Goal: Transaction & Acquisition: Subscribe to service/newsletter

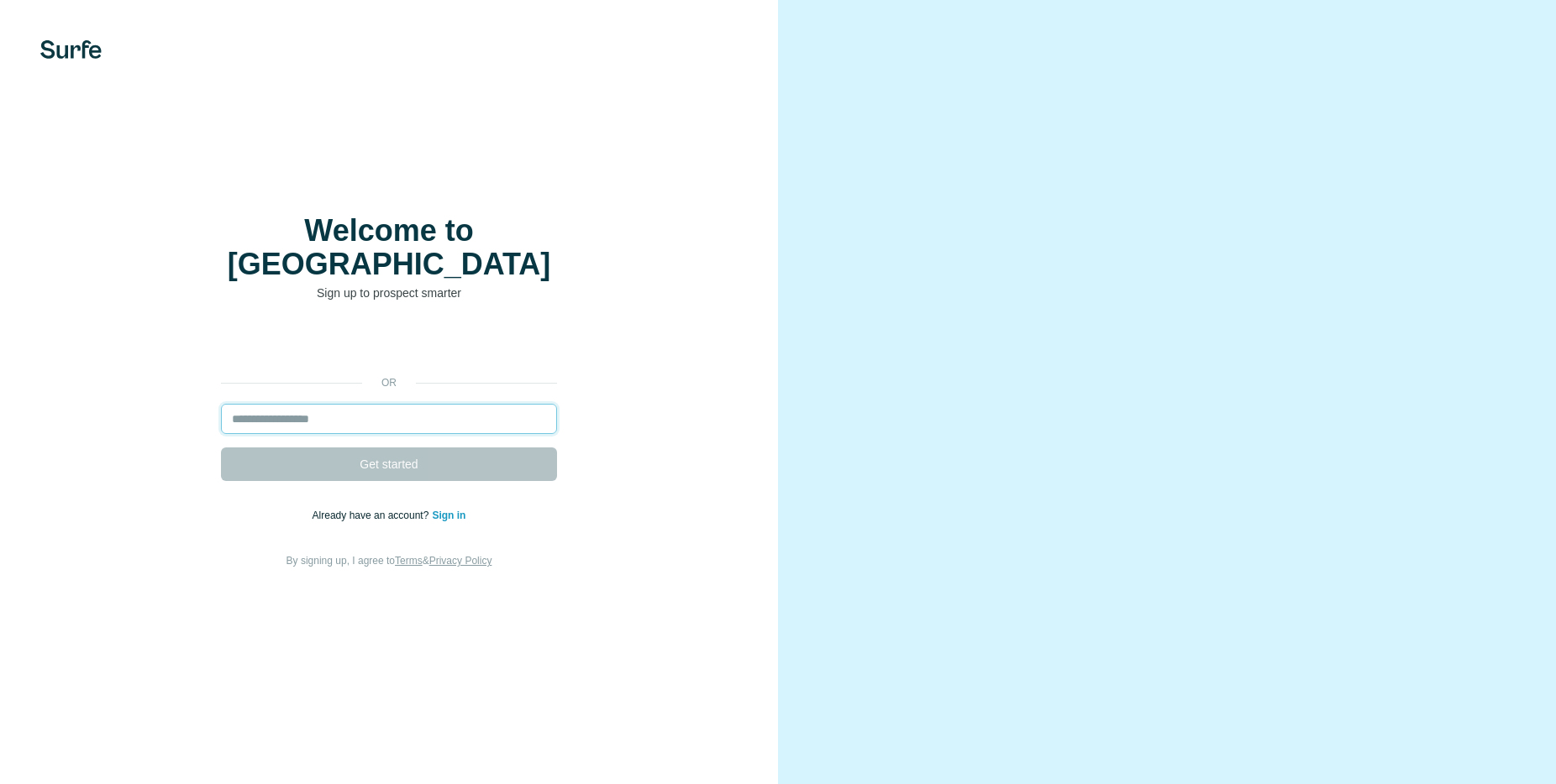
click at [398, 404] on input "email" at bounding box center [389, 419] width 336 height 30
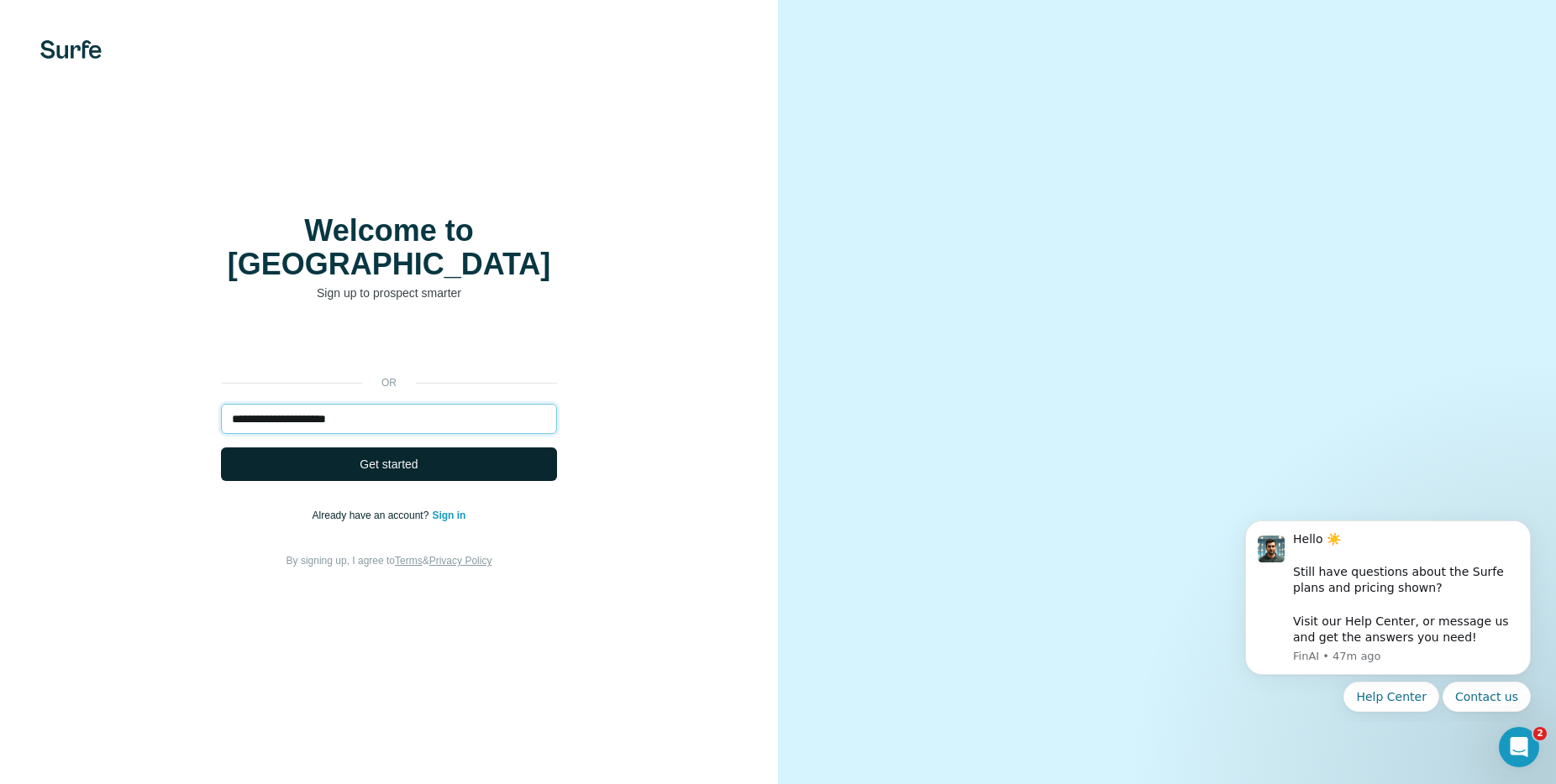
type input "**********"
click at [372, 456] on span "Get started" at bounding box center [388, 464] width 58 height 17
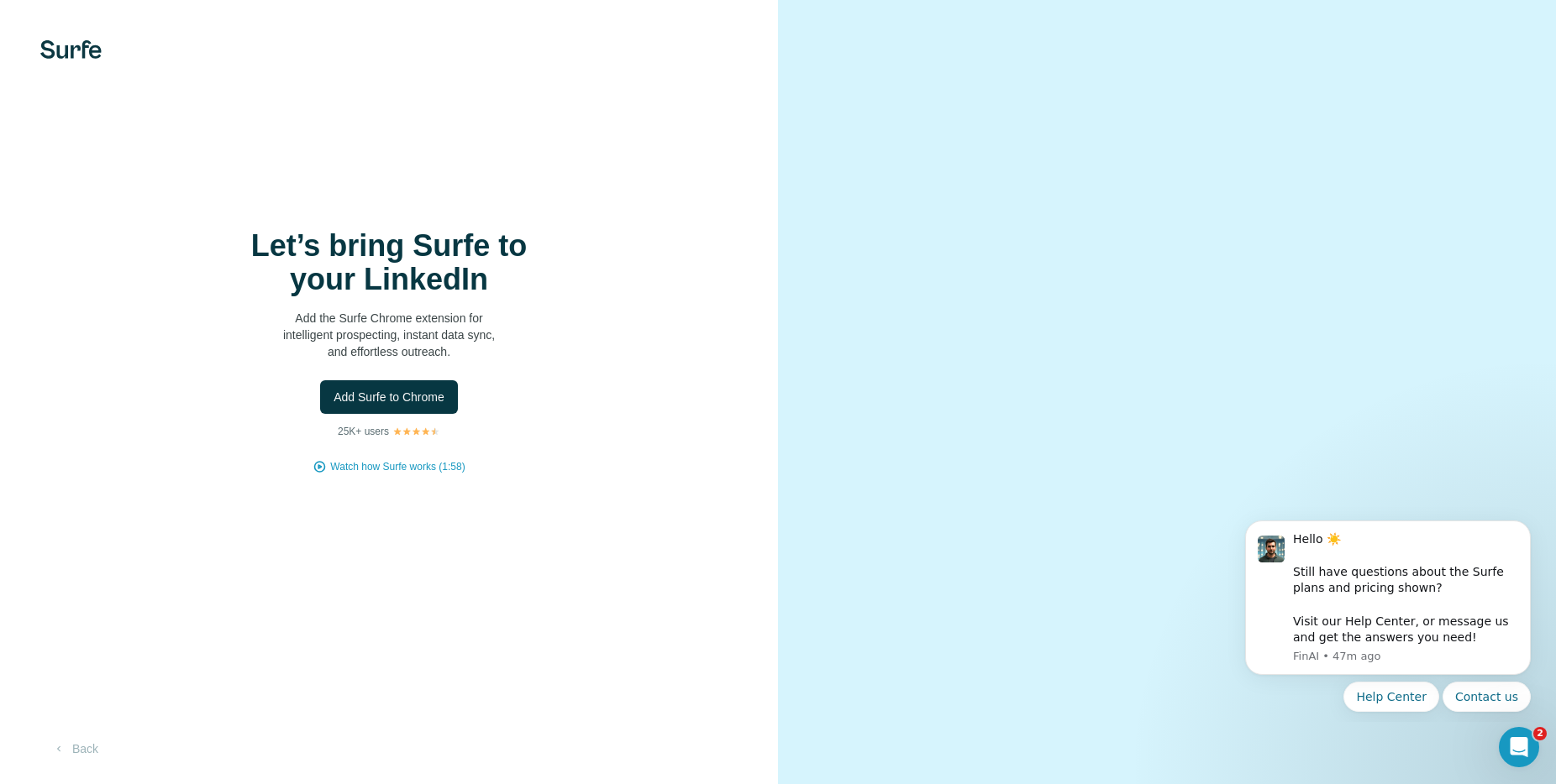
drag, startPoint x: 362, startPoint y: 397, endPoint x: 411, endPoint y: 517, distance: 129.6
click at [411, 517] on div "Let’s bring Surfe to your LinkedIn Add the Surfe Chrome extension for intellige…" at bounding box center [389, 392] width 778 height 784
click at [435, 468] on span "Watch how Surfe works (1:58)" at bounding box center [397, 467] width 135 height 15
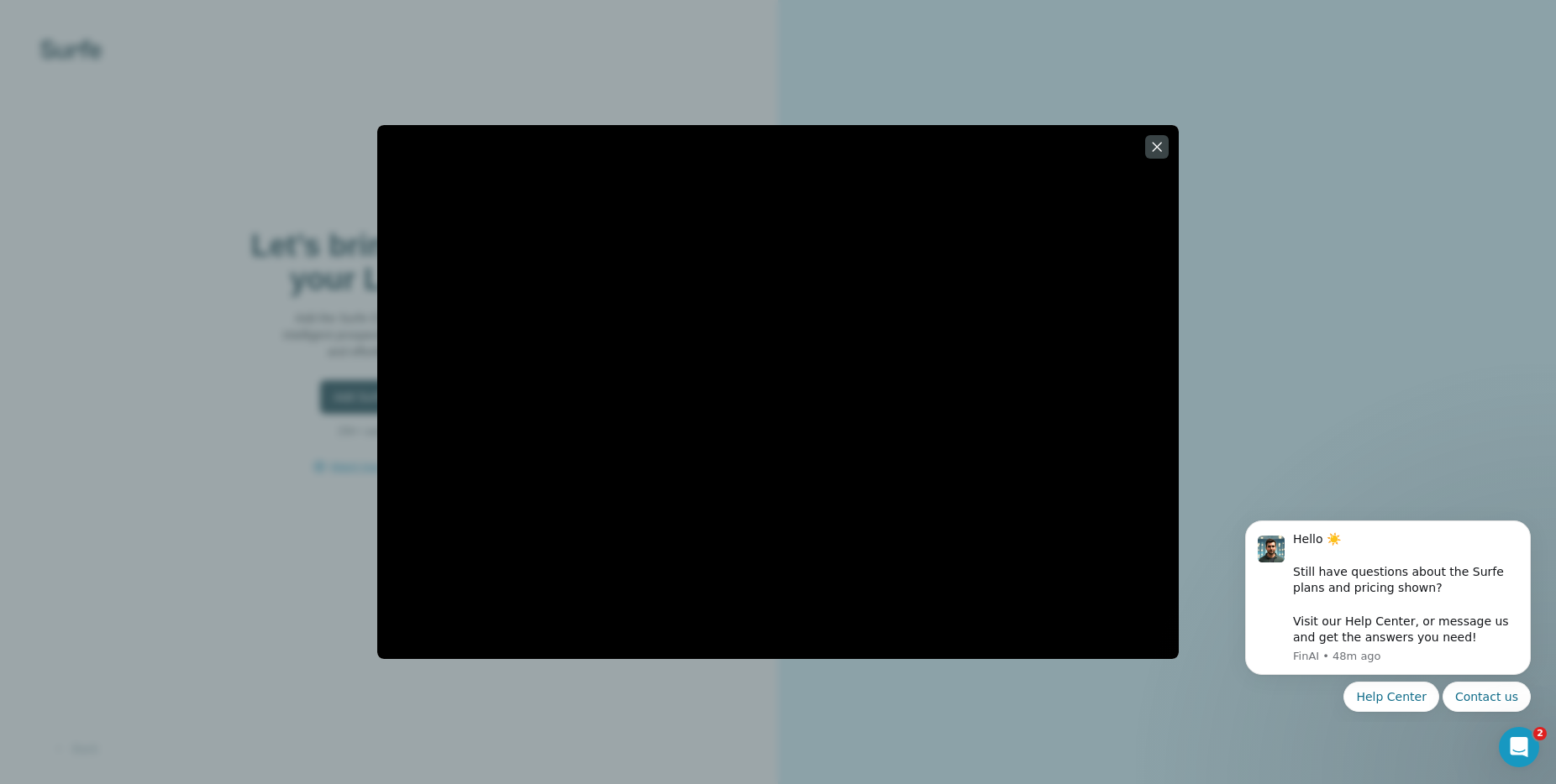
click at [1012, 139] on div at bounding box center [777, 391] width 801 height 534
click at [1159, 148] on icon "button" at bounding box center [1156, 147] width 17 height 17
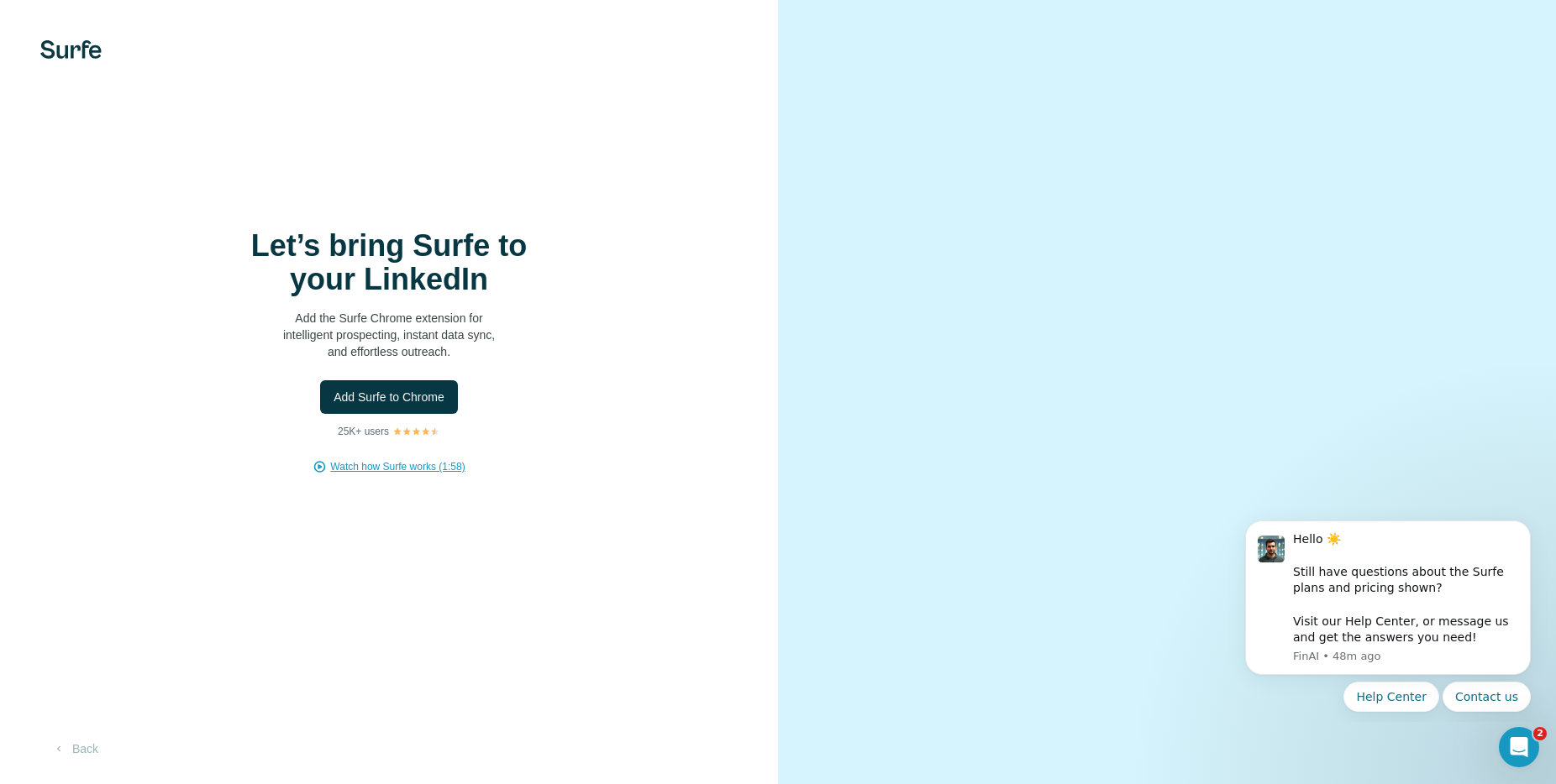
click at [448, 469] on span "Watch how Surfe works (1:58)" at bounding box center [397, 467] width 135 height 15
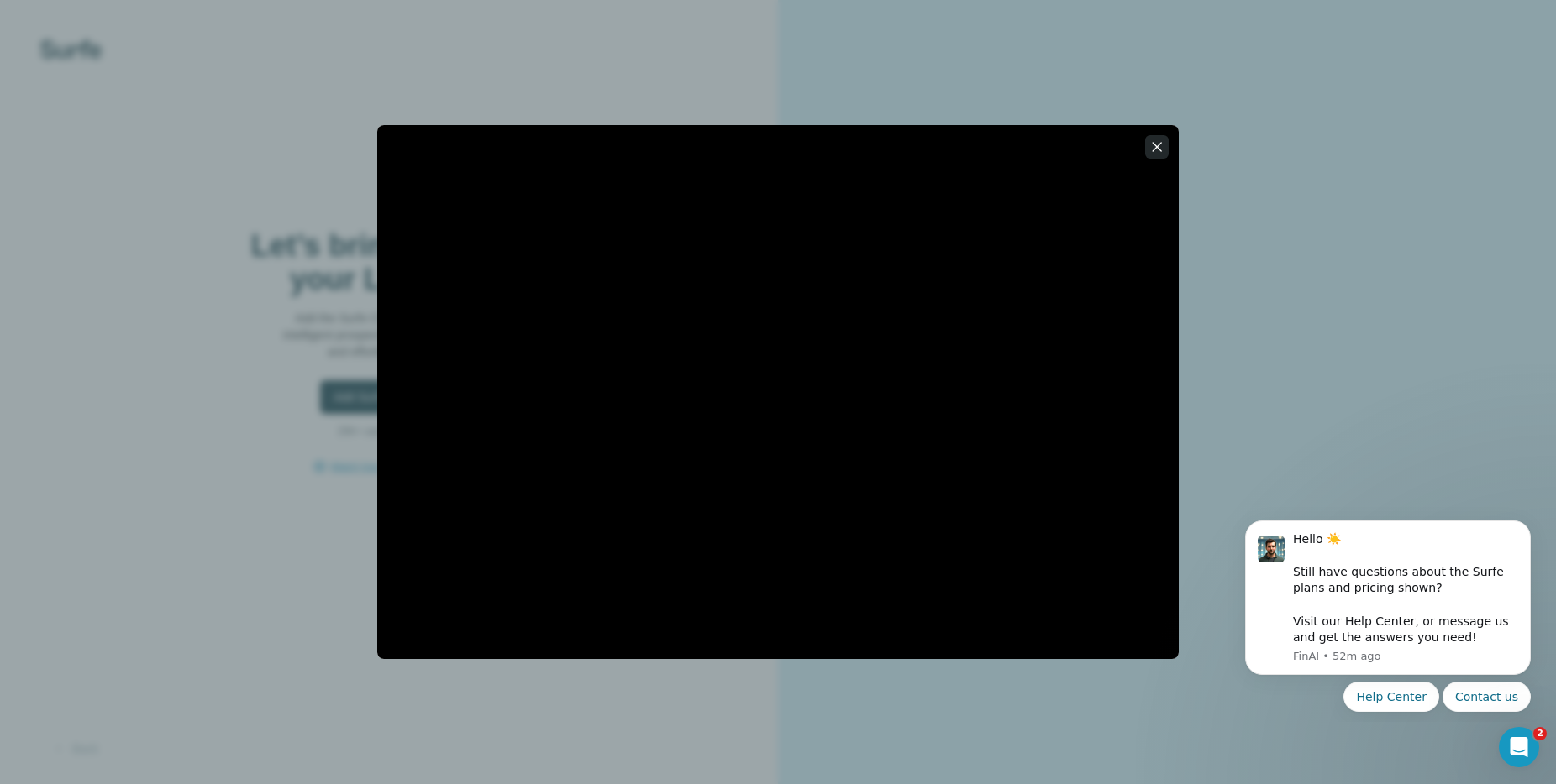
click at [1154, 145] on icon "button" at bounding box center [1157, 146] width 9 height 9
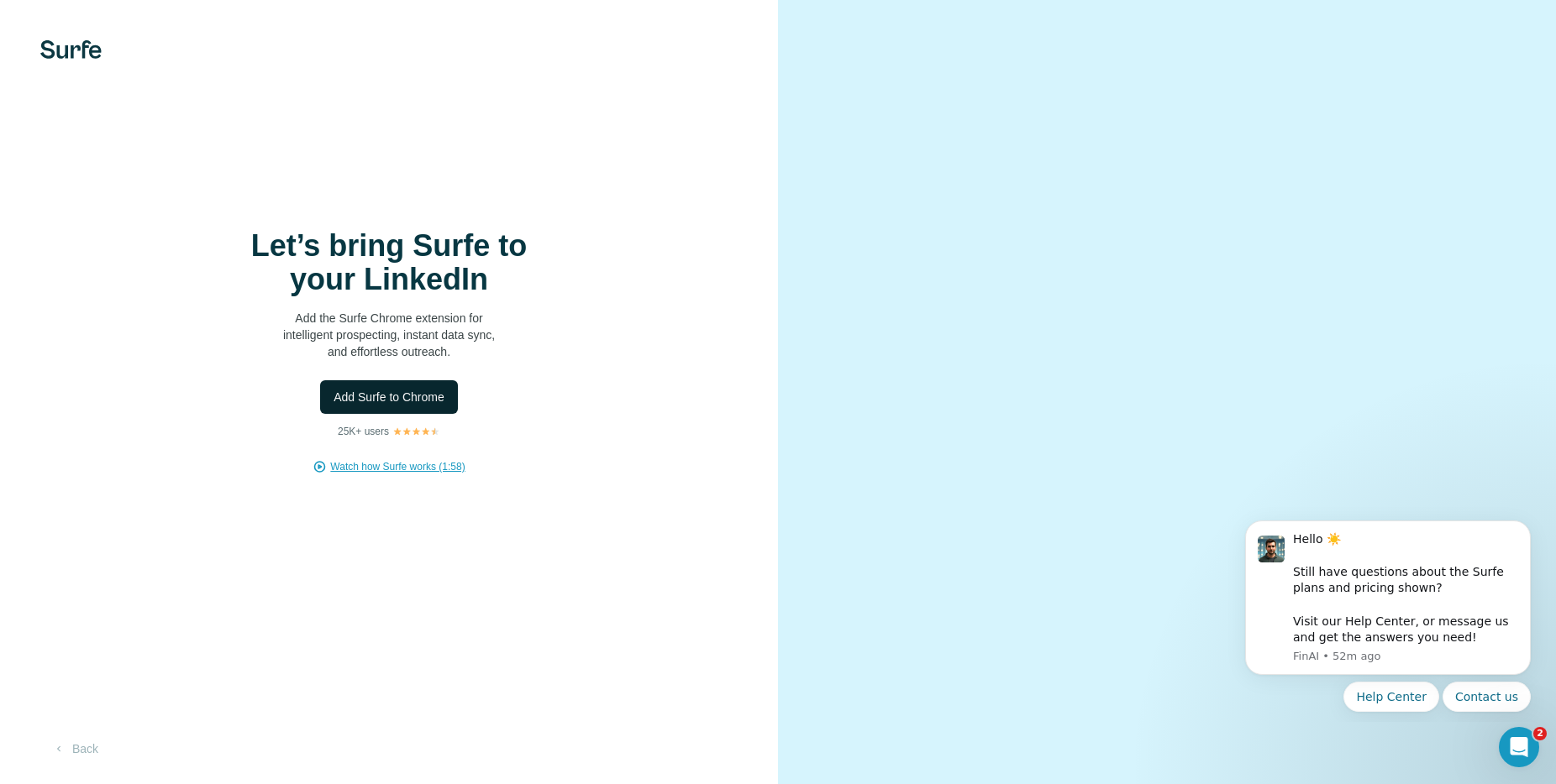
click at [389, 398] on span "Add Surfe to Chrome" at bounding box center [389, 396] width 111 height 17
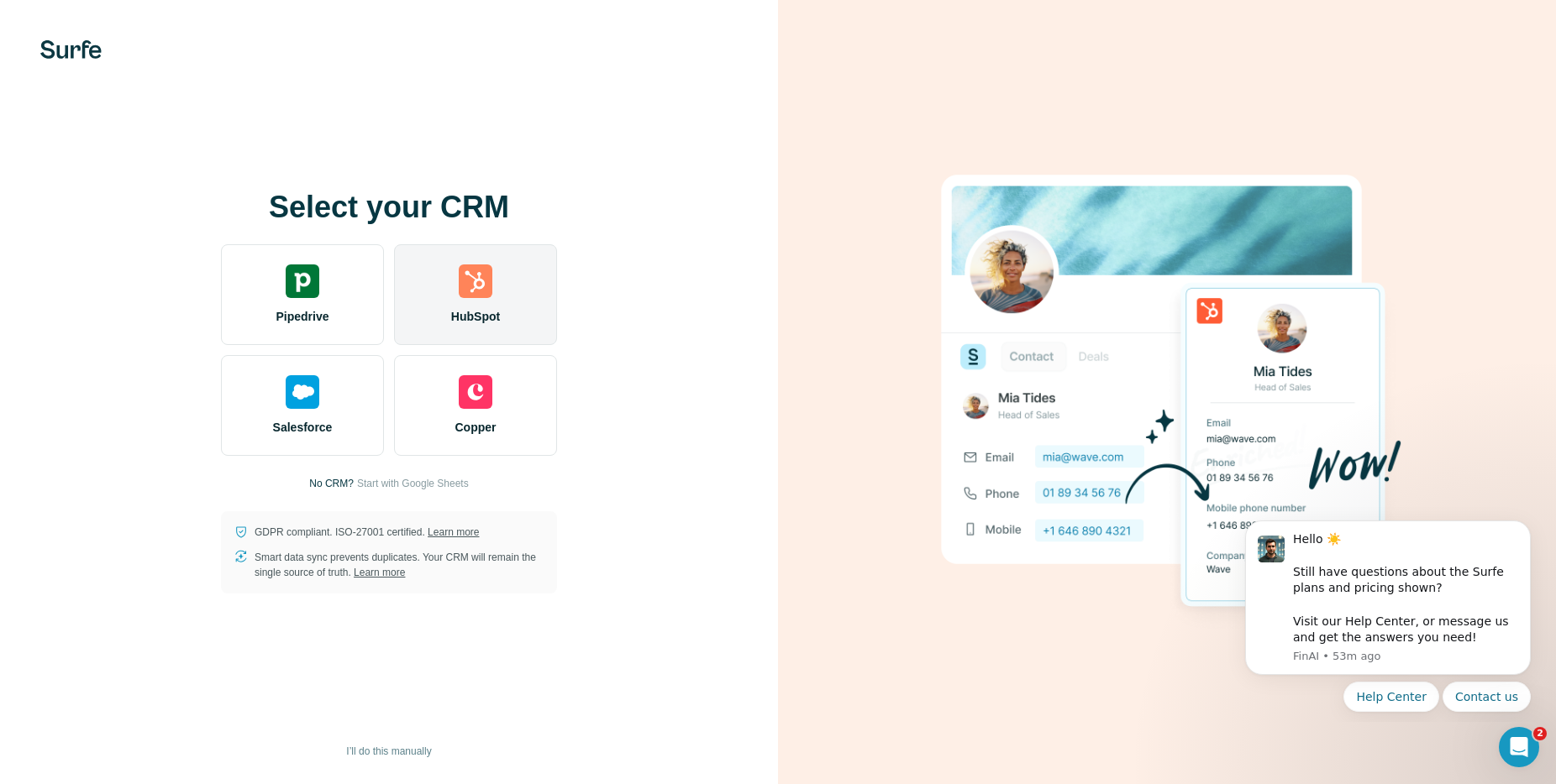
click at [475, 306] on div "HubSpot" at bounding box center [475, 294] width 163 height 101
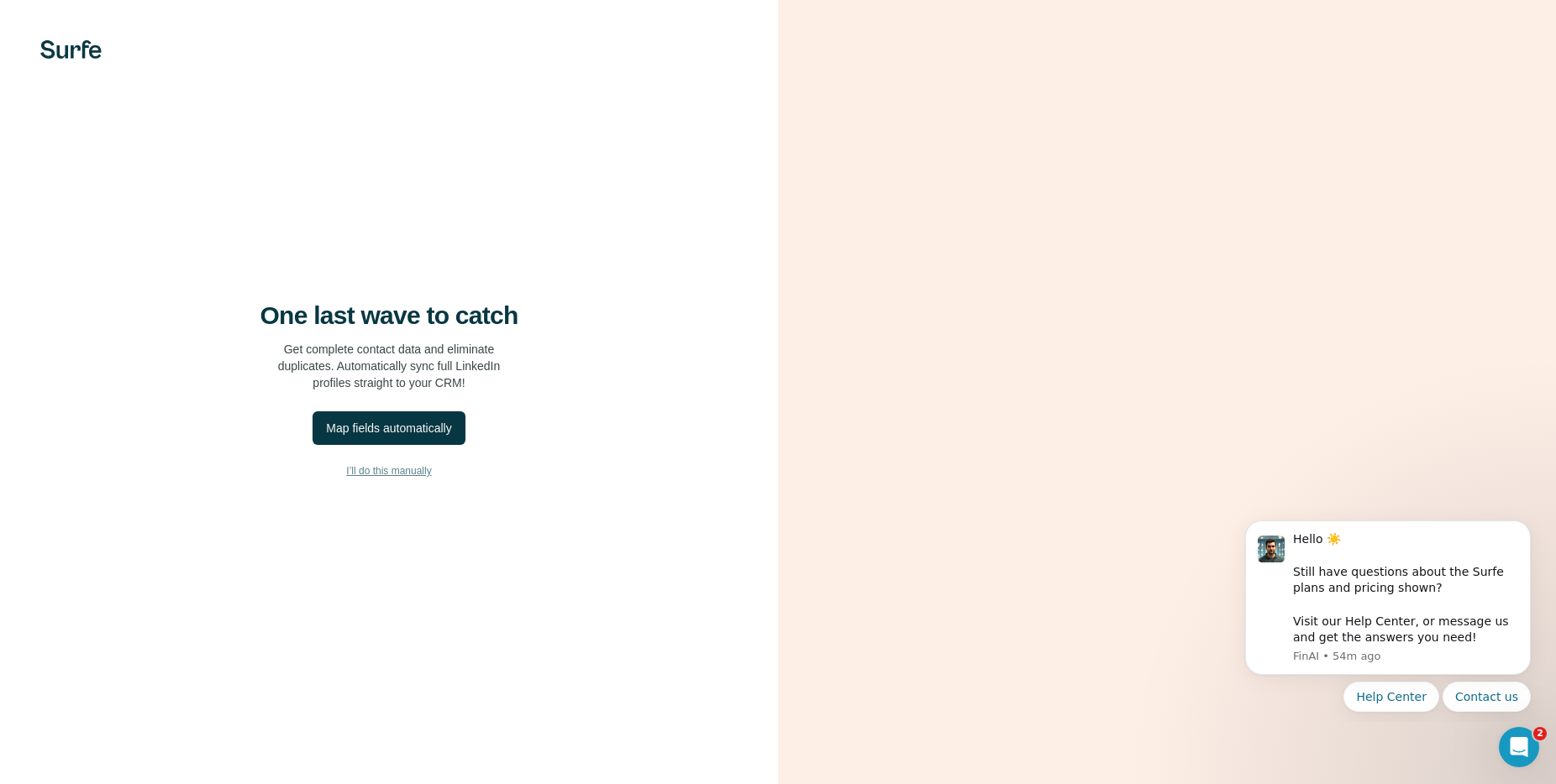
click at [421, 470] on span "I’ll do this manually" at bounding box center [388, 470] width 85 height 15
